Goal: Task Accomplishment & Management: Complete application form

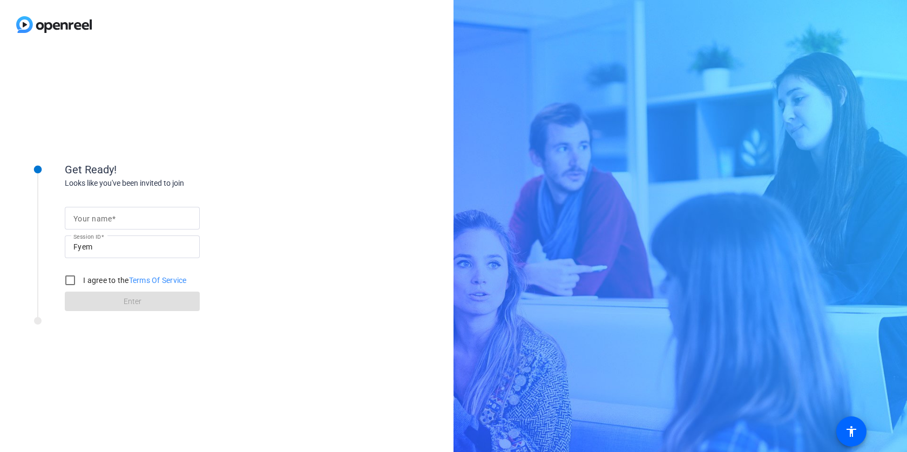
click at [312, 122] on div "Get Ready! Looks like you've been invited to join Your name Session ID Fyem I a…" at bounding box center [227, 250] width 454 height 403
click at [84, 220] on mat-label "Your name" at bounding box center [92, 218] width 38 height 9
click at [84, 220] on input "Your name" at bounding box center [132, 218] width 118 height 13
type input "[PERSON_NAME]"
click at [69, 282] on input "I agree to the Terms Of Service" at bounding box center [70, 281] width 22 height 22
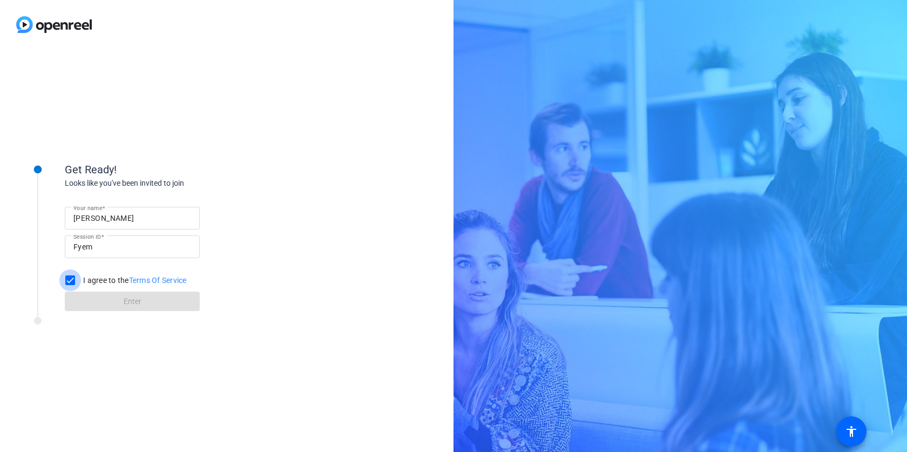
checkbox input "true"
click at [132, 303] on span "Enter" at bounding box center [133, 301] width 18 height 11
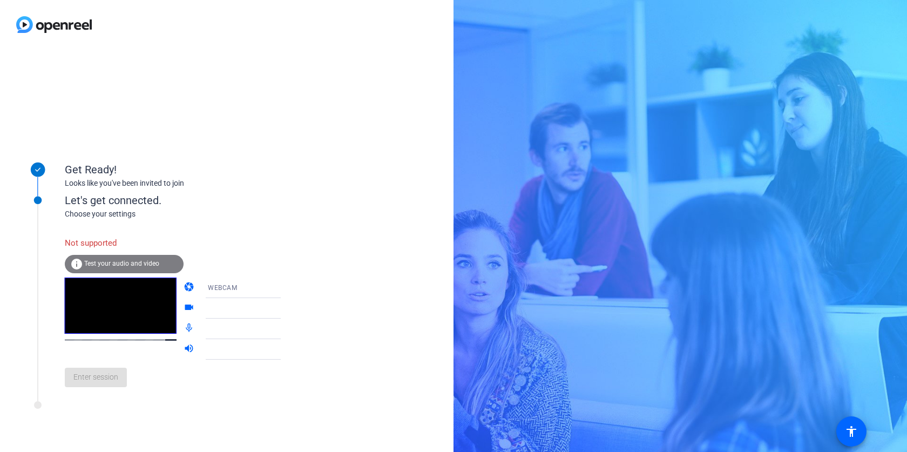
click at [148, 263] on span "Test your audio and video" at bounding box center [121, 264] width 75 height 8
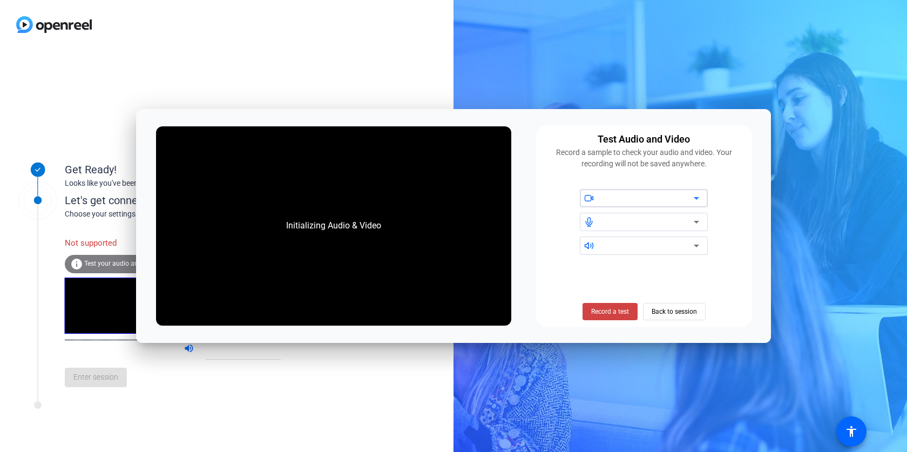
click at [696, 196] on icon at bounding box center [696, 198] width 13 height 13
click at [736, 229] on div at bounding box center [644, 222] width 203 height 66
click at [700, 220] on icon at bounding box center [696, 222] width 13 height 13
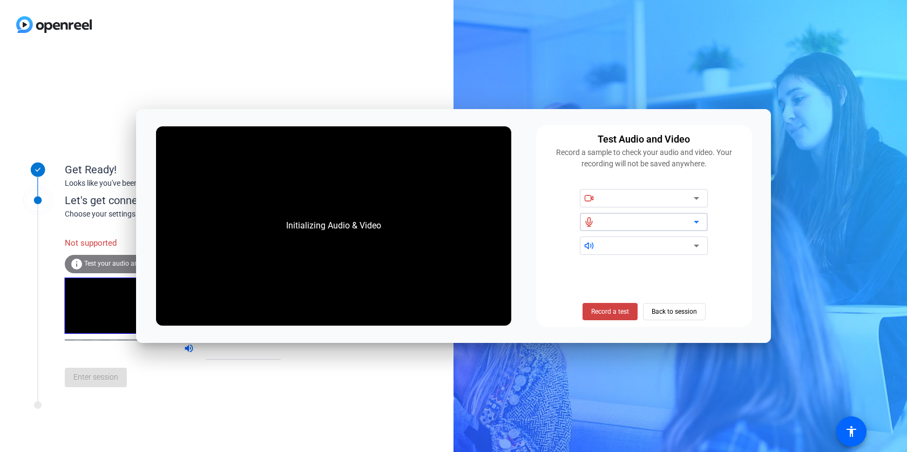
click at [700, 220] on icon at bounding box center [696, 222] width 13 height 13
click at [692, 217] on icon at bounding box center [696, 222] width 13 height 13
click at [697, 196] on icon at bounding box center [696, 198] width 13 height 13
click at [695, 218] on icon at bounding box center [696, 222] width 13 height 13
click at [678, 311] on span "Back to session" at bounding box center [674, 311] width 45 height 21
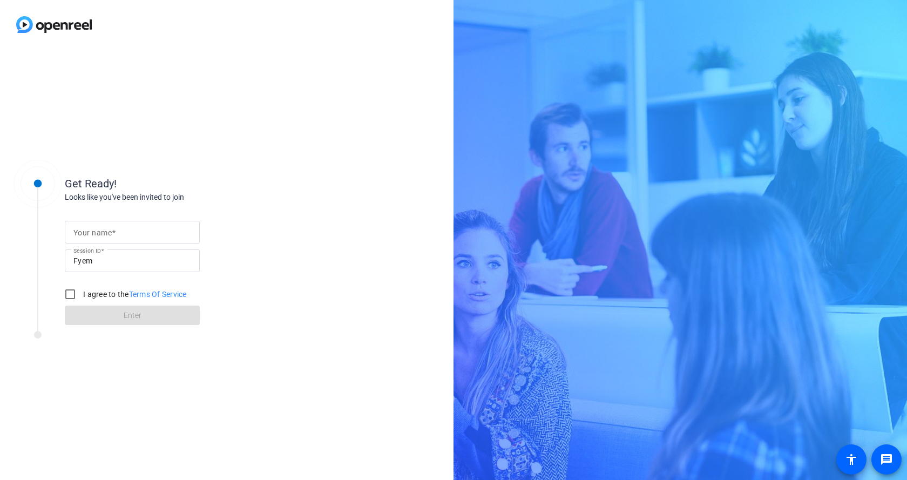
click at [112, 233] on span at bounding box center [114, 232] width 4 height 9
click at [112, 233] on input "Your name" at bounding box center [132, 232] width 118 height 13
type input "[PERSON_NAME]"
click at [70, 292] on input "I agree to the Terms Of Service" at bounding box center [70, 295] width 22 height 22
checkbox input "true"
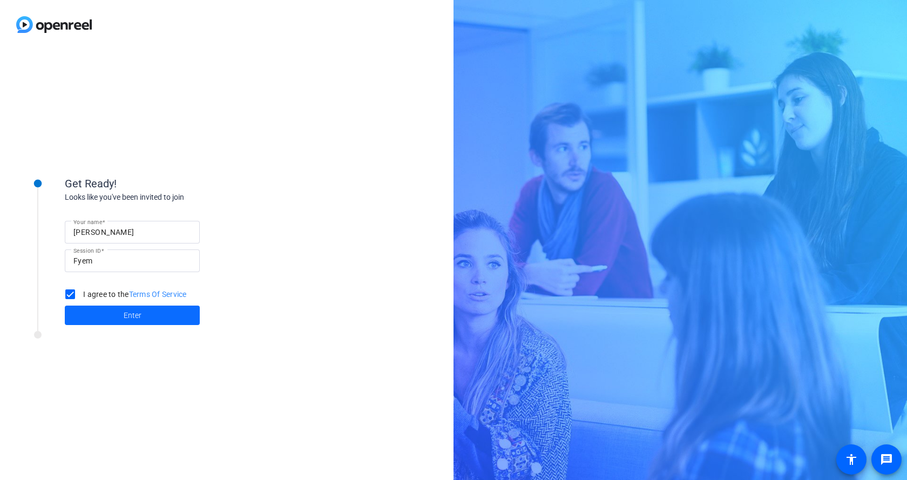
click at [121, 311] on span at bounding box center [132, 315] width 135 height 26
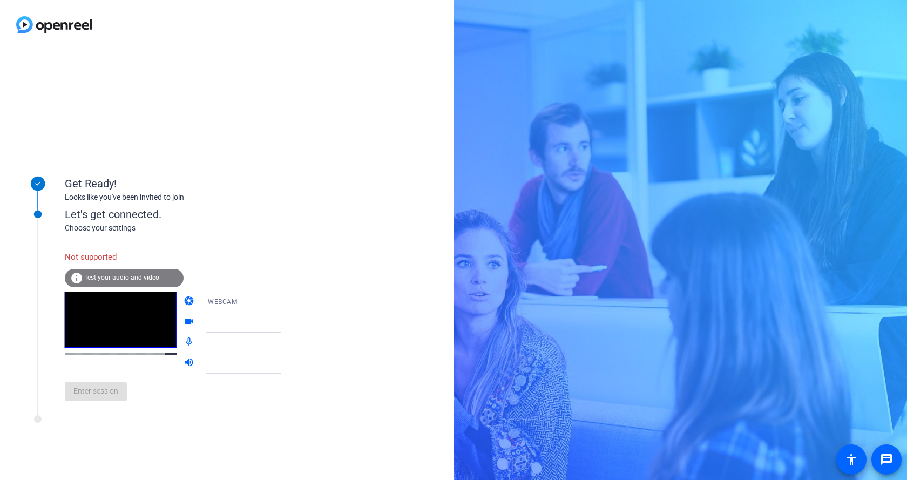
click at [289, 301] on icon at bounding box center [291, 302] width 5 height 3
click at [214, 340] on span "DESKTOP" at bounding box center [208, 344] width 30 height 13
click at [130, 274] on span "Test your audio and video" at bounding box center [121, 278] width 75 height 8
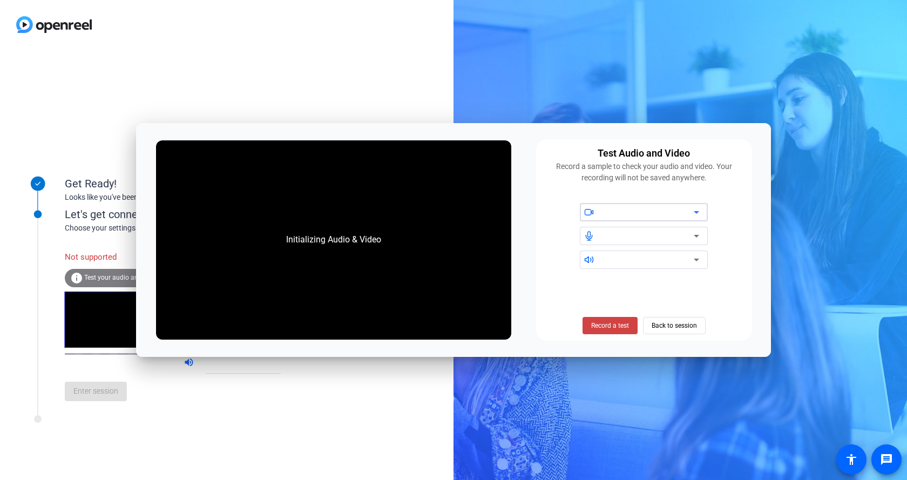
click at [694, 212] on icon at bounding box center [696, 212] width 13 height 13
click at [695, 212] on icon at bounding box center [696, 212] width 13 height 13
click at [696, 232] on icon at bounding box center [696, 236] width 13 height 13
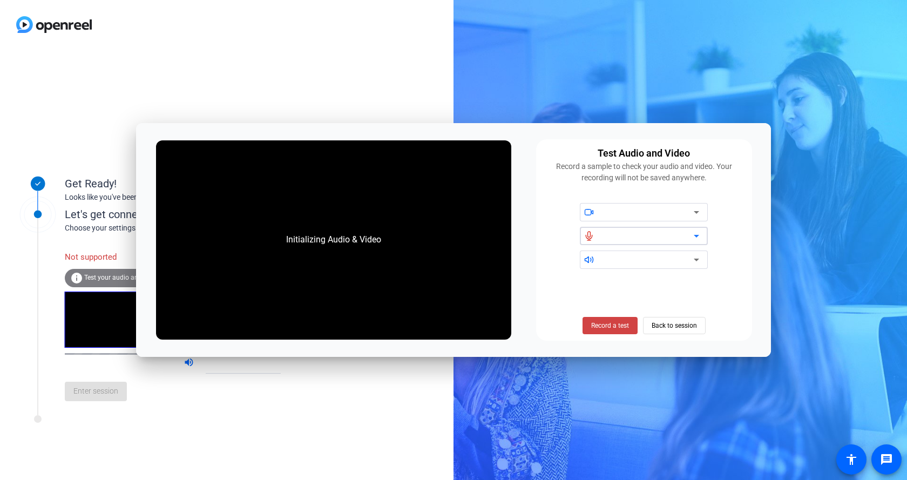
click at [696, 232] on icon at bounding box center [696, 236] width 13 height 13
click at [696, 231] on icon at bounding box center [696, 236] width 13 height 13
click at [693, 327] on span "Back to session" at bounding box center [674, 325] width 45 height 21
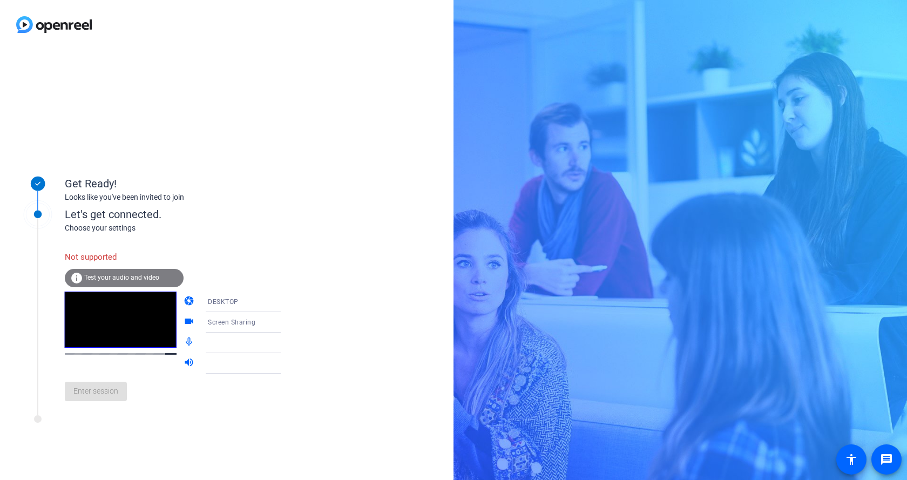
click at [251, 300] on div "DESKTOP" at bounding box center [248, 302] width 80 height 14
click at [237, 322] on mat-option "WEBCAM" at bounding box center [234, 323] width 92 height 22
click at [237, 322] on div at bounding box center [248, 322] width 80 height 13
click at [261, 321] on div at bounding box center [248, 322] width 80 height 13
click at [285, 299] on icon at bounding box center [291, 301] width 13 height 13
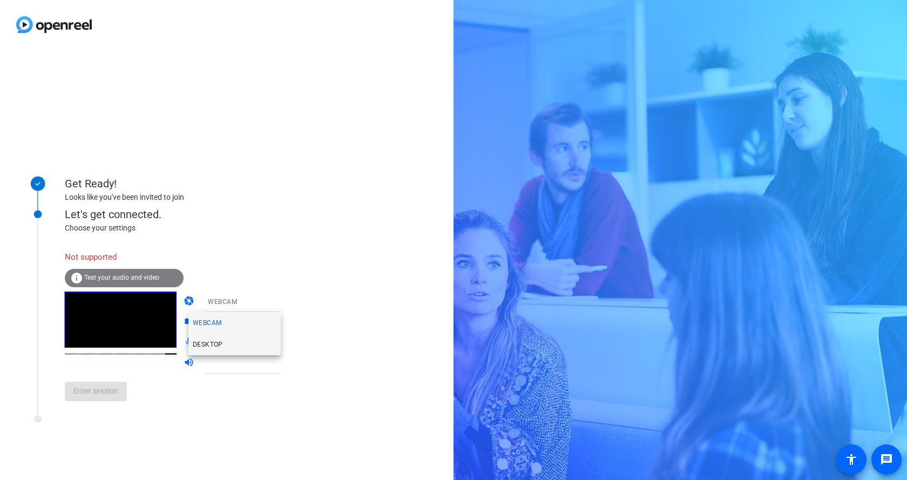
click at [232, 344] on mat-option "DESKTOP" at bounding box center [234, 345] width 92 height 22
click at [243, 322] on span "Screen Sharing" at bounding box center [232, 323] width 48 height 8
click at [232, 341] on span "Screen Sharing" at bounding box center [216, 343] width 46 height 13
click at [232, 345] on div at bounding box center [248, 342] width 80 height 13
click at [264, 334] on div at bounding box center [251, 343] width 86 height 21
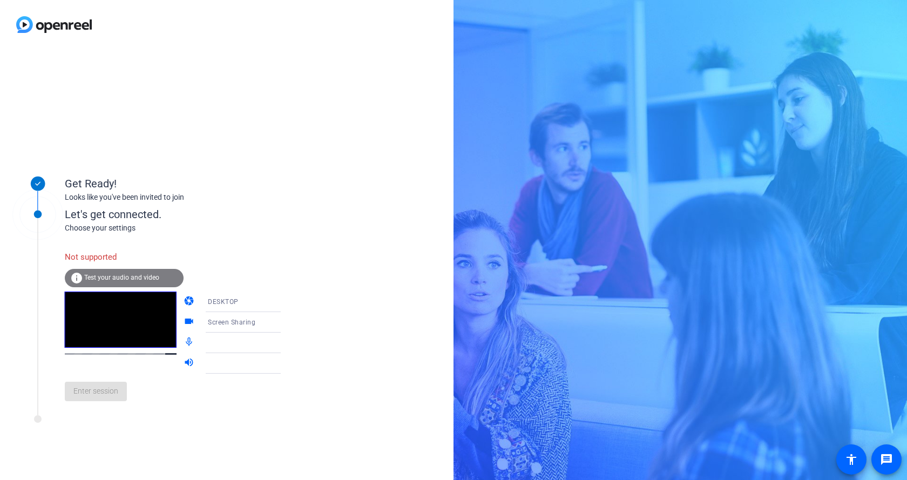
click at [258, 357] on div at bounding box center [248, 363] width 80 height 13
click at [320, 194] on div "Get Ready! Looks like you've been invited to join Let's get connected. Choose y…" at bounding box center [227, 264] width 454 height 431
click at [225, 297] on div "WEBCAM" at bounding box center [248, 302] width 80 height 14
click at [220, 322] on span "WEBCAM" at bounding box center [207, 323] width 29 height 13
click at [127, 331] on video at bounding box center [121, 320] width 112 height 56
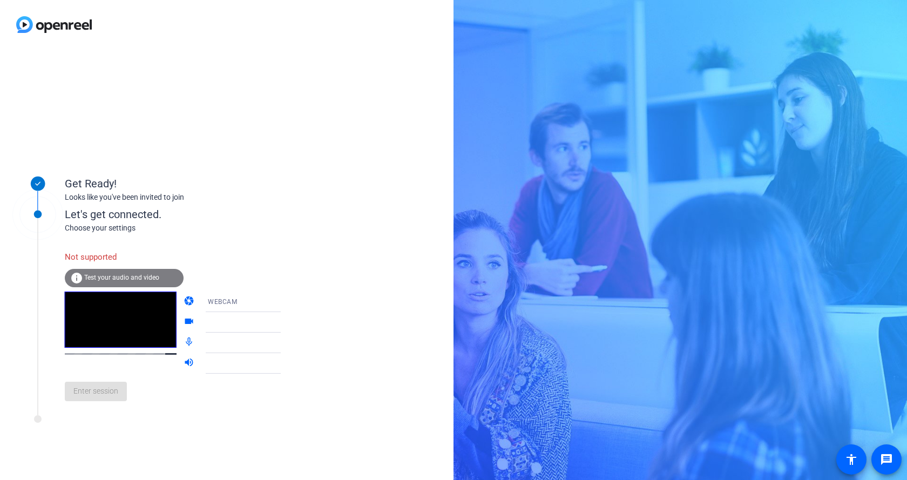
click at [247, 322] on div at bounding box center [248, 322] width 80 height 13
click at [259, 322] on div at bounding box center [248, 322] width 80 height 13
click at [227, 301] on div "WEBCAM" at bounding box center [248, 302] width 80 height 14
click at [226, 338] on mat-option "DESKTOP" at bounding box center [234, 345] width 92 height 22
click at [229, 300] on div "DESKTOP" at bounding box center [248, 302] width 80 height 14
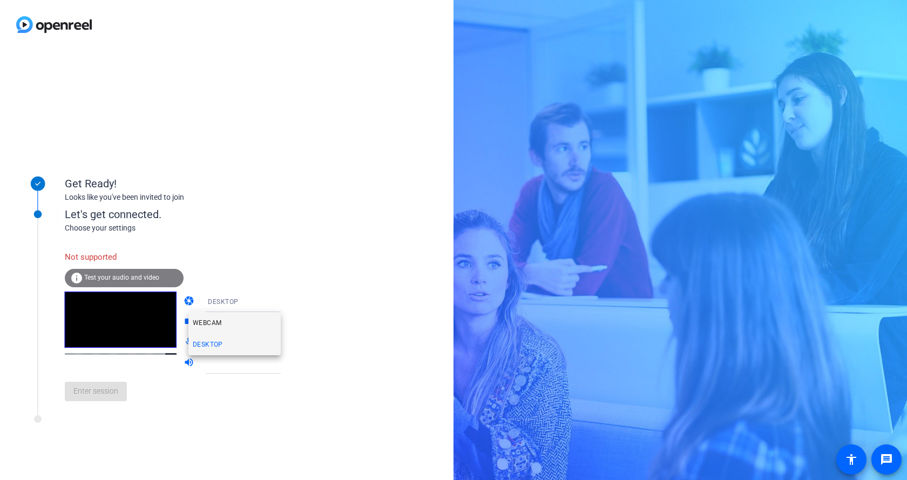
click at [230, 319] on mat-option "WEBCAM" at bounding box center [234, 323] width 92 height 22
click at [238, 317] on div at bounding box center [248, 322] width 80 height 13
click at [238, 320] on div at bounding box center [248, 322] width 80 height 13
